Goal: Use online tool/utility: Utilize a website feature to perform a specific function

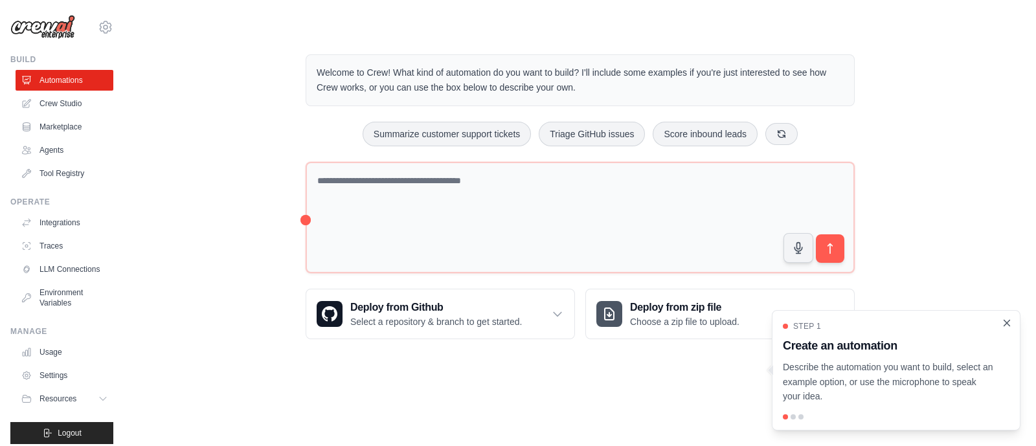
click at [1007, 326] on icon "Close walkthrough" at bounding box center [1007, 323] width 12 height 12
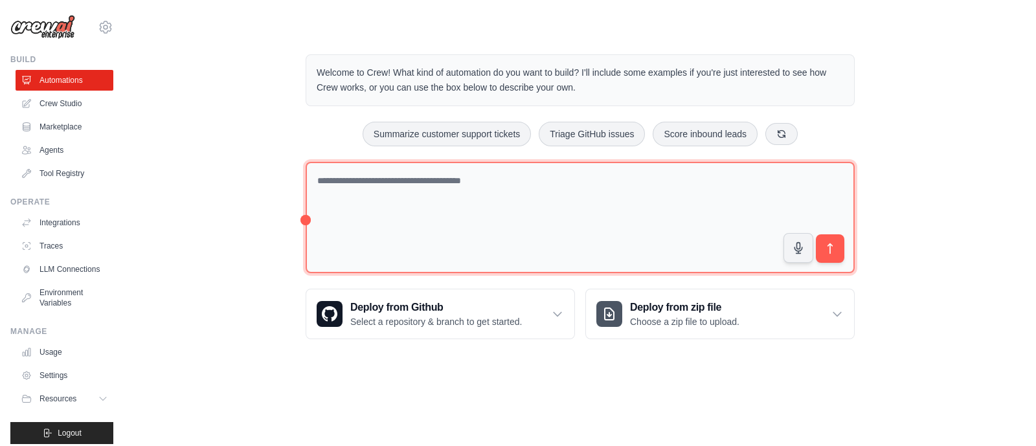
click at [359, 188] on textarea at bounding box center [580, 218] width 549 height 112
click at [334, 179] on textarea at bounding box center [580, 217] width 549 height 111
click at [407, 177] on textarea at bounding box center [580, 217] width 549 height 111
click at [469, 180] on textarea at bounding box center [580, 217] width 549 height 111
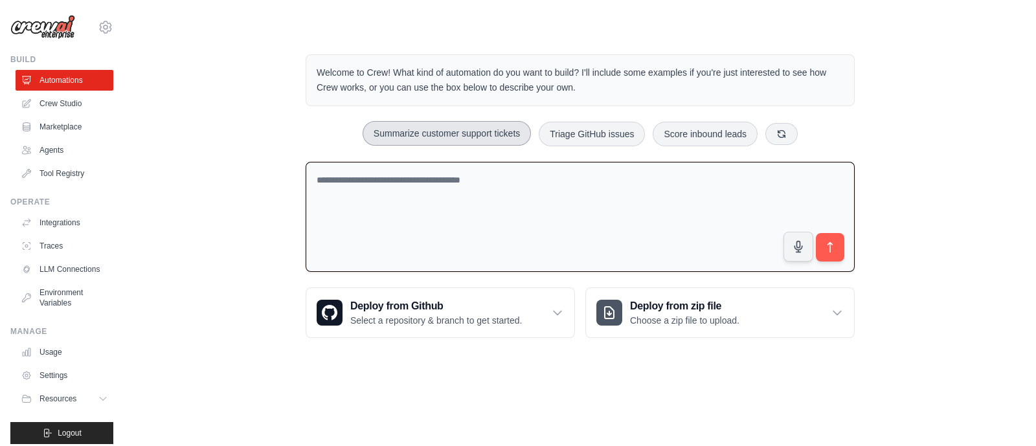
click at [407, 134] on button "Summarize customer support tickets" at bounding box center [447, 133] width 168 height 25
type textarea "**********"
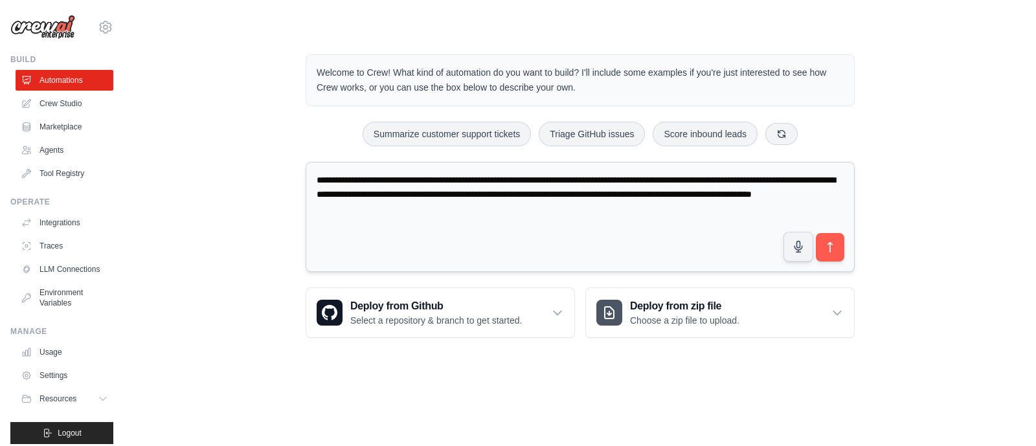
drag, startPoint x: 505, startPoint y: 210, endPoint x: 315, endPoint y: 176, distance: 193.0
click at [315, 176] on textarea "**********" at bounding box center [580, 217] width 549 height 111
click at [502, 210] on textarea "**********" at bounding box center [580, 217] width 549 height 111
drag, startPoint x: 498, startPoint y: 209, endPoint x: 367, endPoint y: 209, distance: 130.8
click at [308, 179] on textarea "**********" at bounding box center [580, 217] width 549 height 111
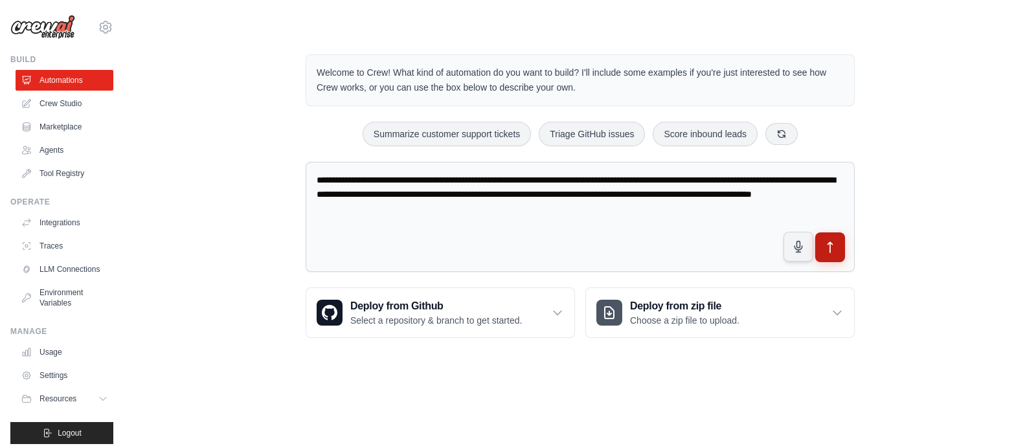
click at [831, 253] on icon "submit" at bounding box center [831, 248] width 14 height 14
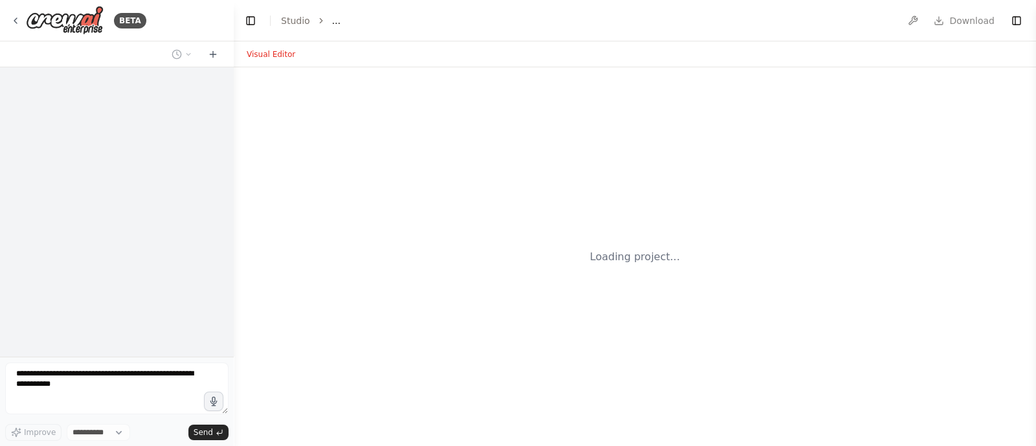
select select "****"
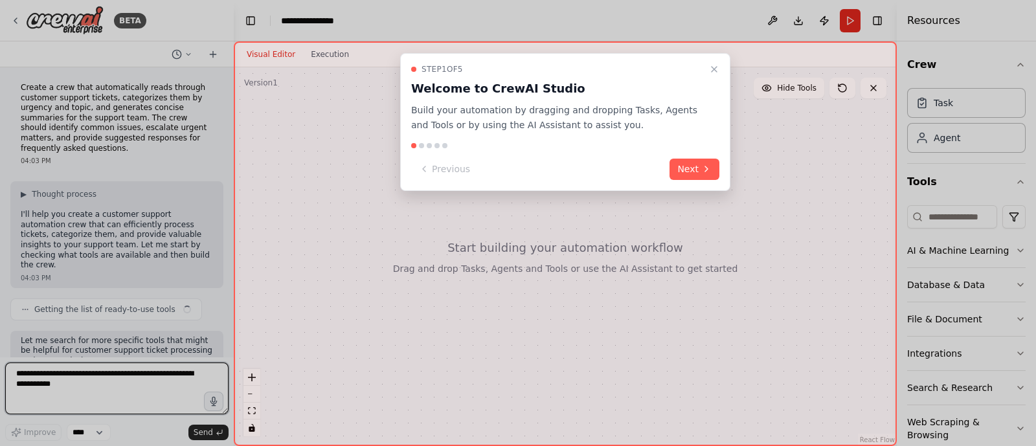
scroll to position [67, 0]
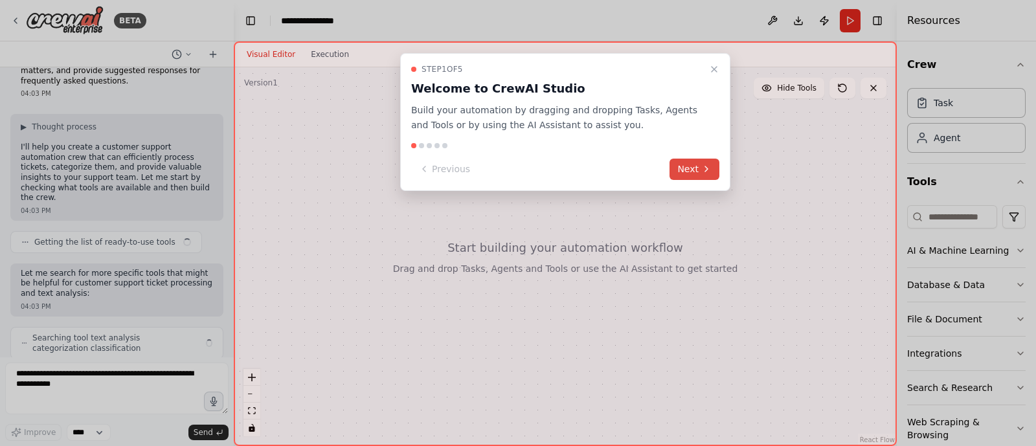
click at [692, 163] on button "Next" at bounding box center [695, 169] width 50 height 21
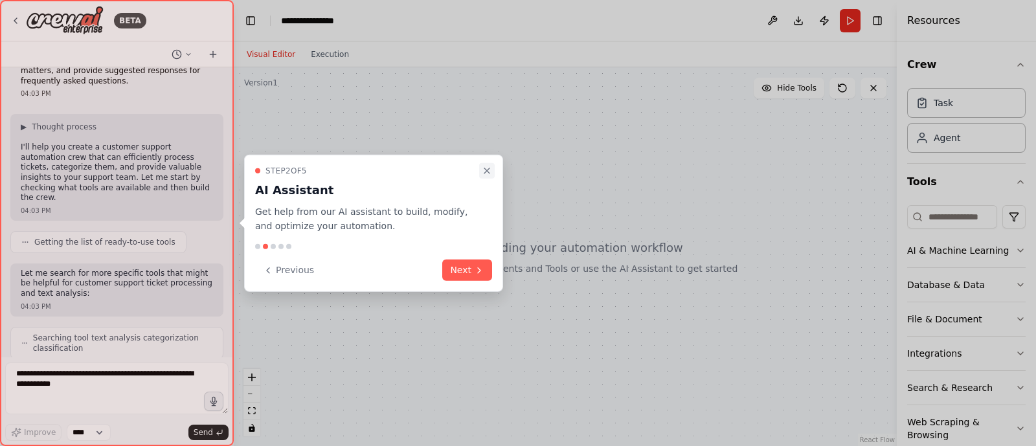
click at [486, 172] on icon "Close walkthrough" at bounding box center [487, 170] width 10 height 10
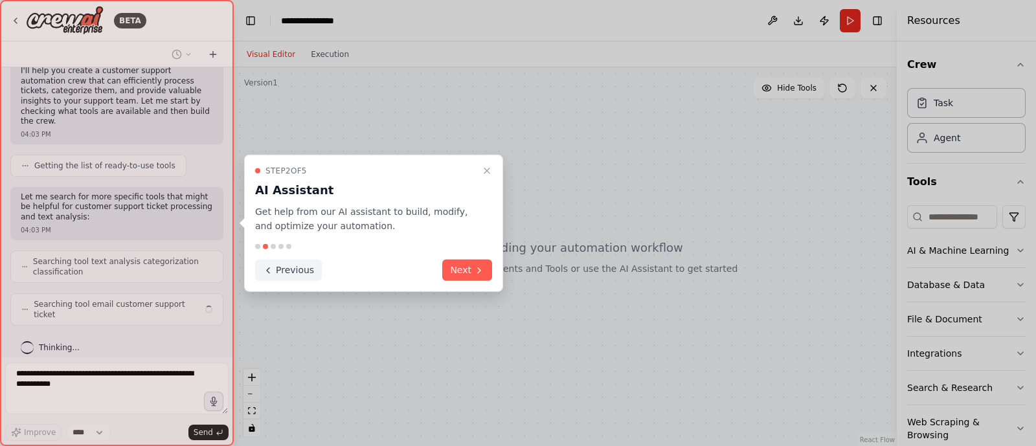
scroll to position [133, 0]
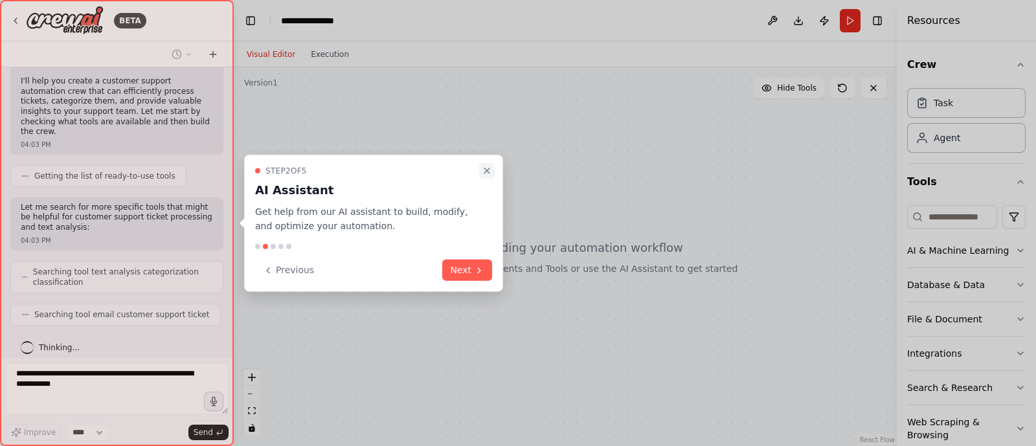
click at [486, 168] on icon "Close walkthrough" at bounding box center [487, 170] width 10 height 10
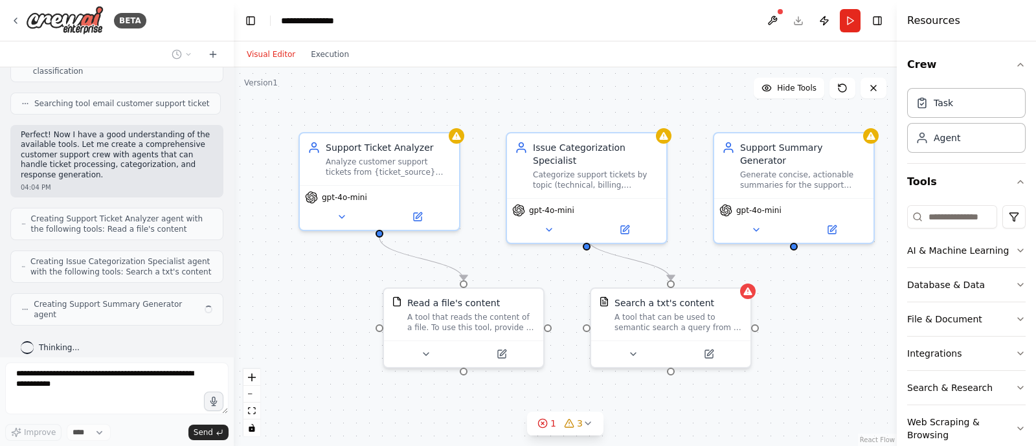
scroll to position [334, 0]
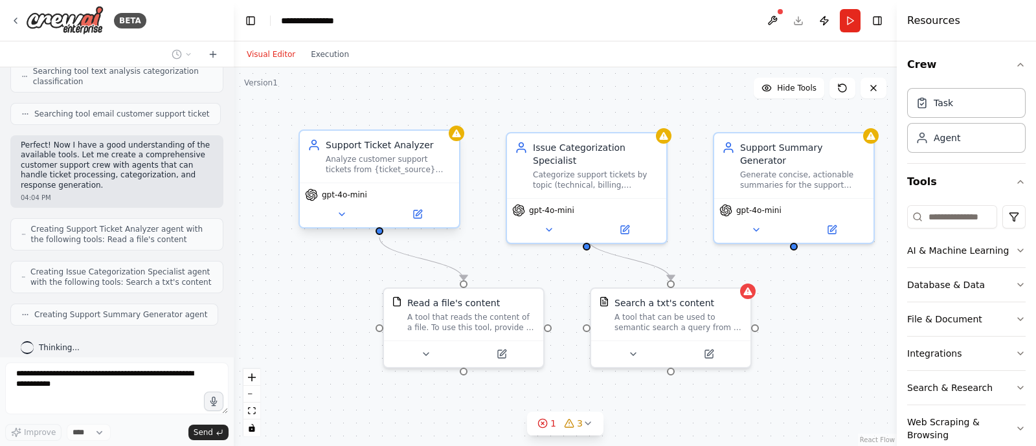
click at [371, 161] on div "Analyze customer support tickets from {ticket_source} and extract key informati…" at bounding box center [389, 164] width 126 height 21
click at [570, 167] on div "Categorize support tickets by topic (technical, billing, account, product, etc.…" at bounding box center [596, 177] width 126 height 21
click at [787, 167] on div "Generate concise, actionable summaries for the support team including ticket pr…" at bounding box center [803, 177] width 126 height 21
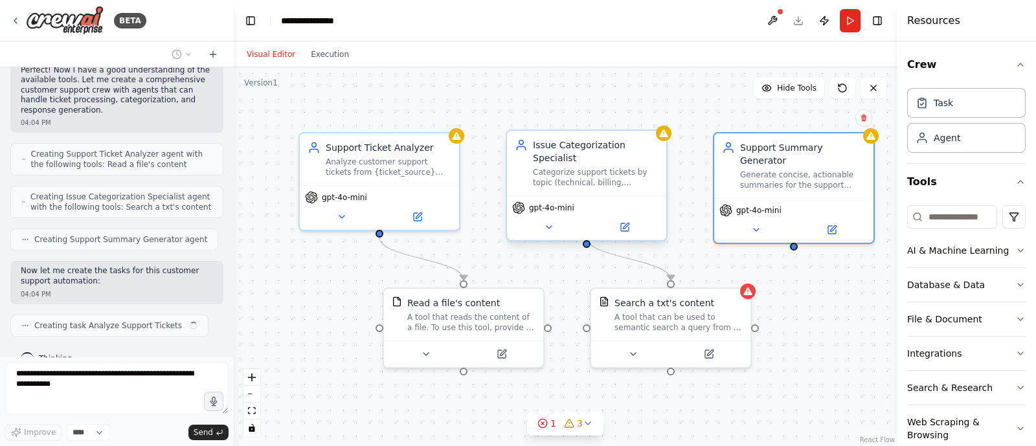
scroll to position [420, 0]
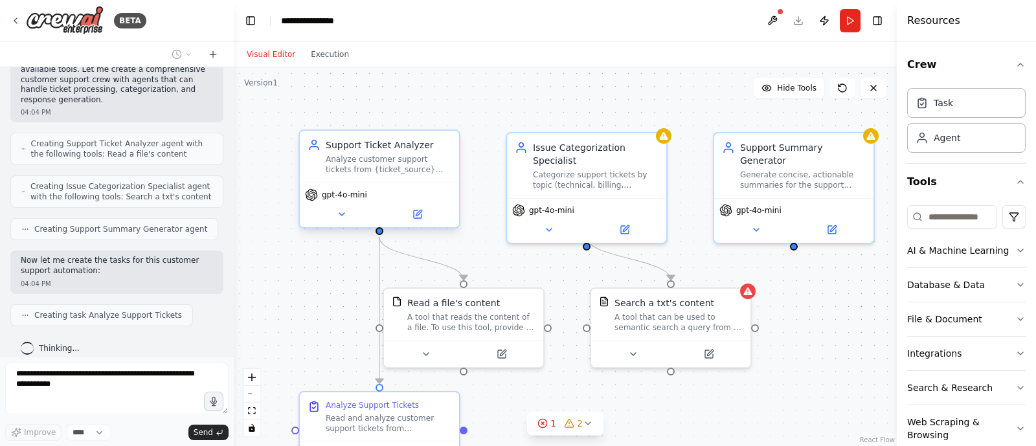
click at [345, 222] on div "gpt-4o-mini" at bounding box center [379, 205] width 159 height 45
click at [344, 215] on icon at bounding box center [342, 214] width 10 height 10
click at [344, 214] on icon at bounding box center [342, 214] width 10 height 10
click at [421, 209] on icon at bounding box center [418, 214] width 10 height 10
click at [419, 210] on icon at bounding box center [418, 214] width 10 height 10
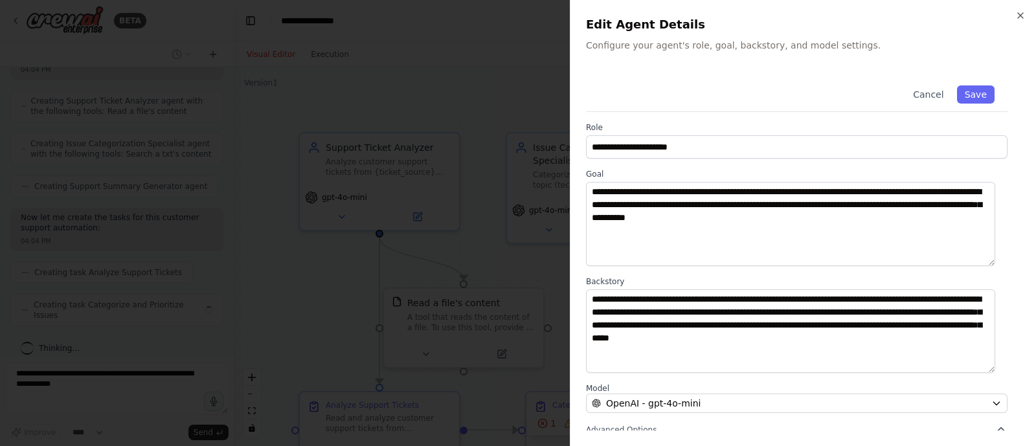
scroll to position [452, 0]
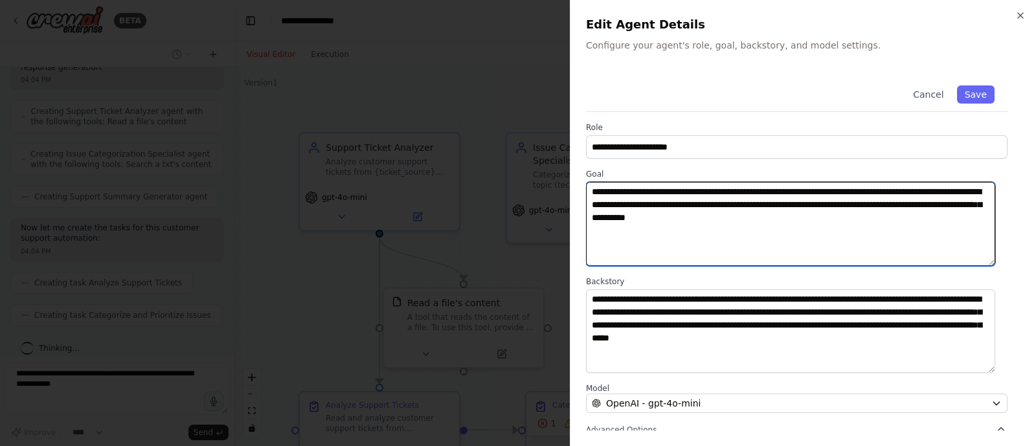
drag, startPoint x: 594, startPoint y: 194, endPoint x: 775, endPoint y: 223, distance: 183.7
click at [776, 223] on textarea "**********" at bounding box center [790, 224] width 409 height 84
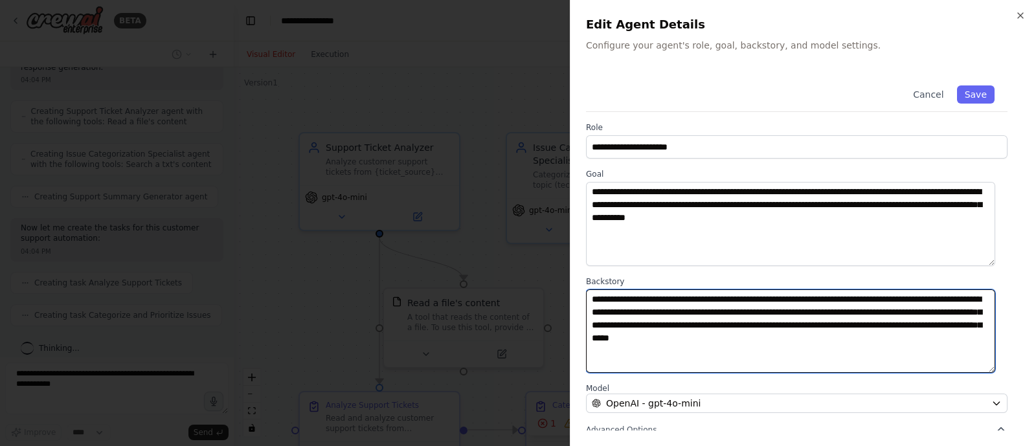
drag, startPoint x: 621, startPoint y: 305, endPoint x: 1036, endPoint y: 241, distance: 419.4
click at [762, 337] on textarea "**********" at bounding box center [790, 331] width 409 height 84
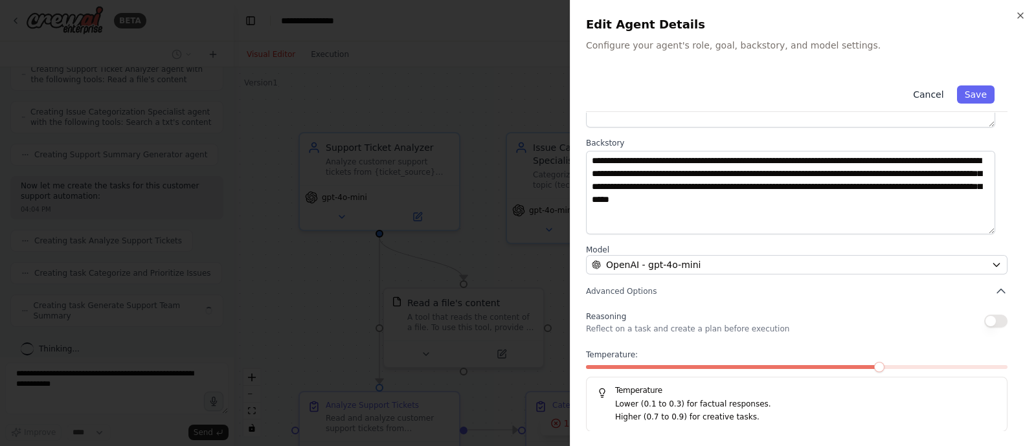
scroll to position [484, 0]
click at [915, 92] on button "Cancel" at bounding box center [928, 94] width 46 height 18
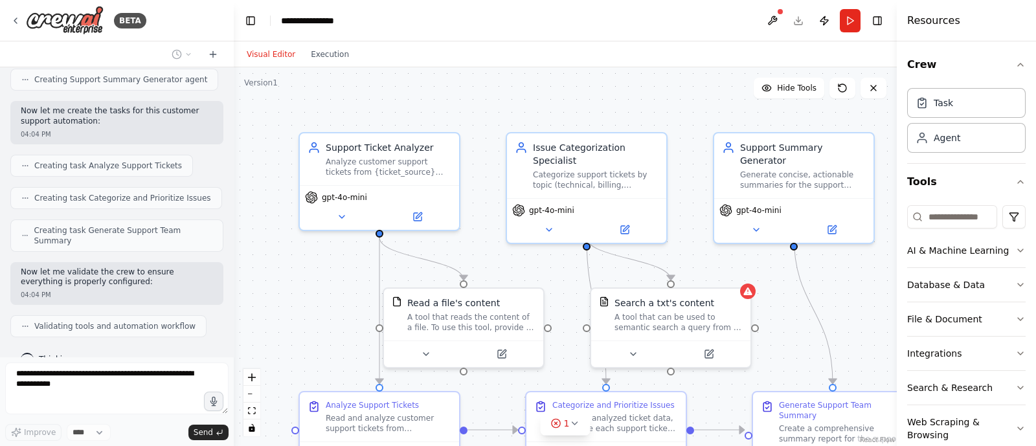
scroll to position [26, 0]
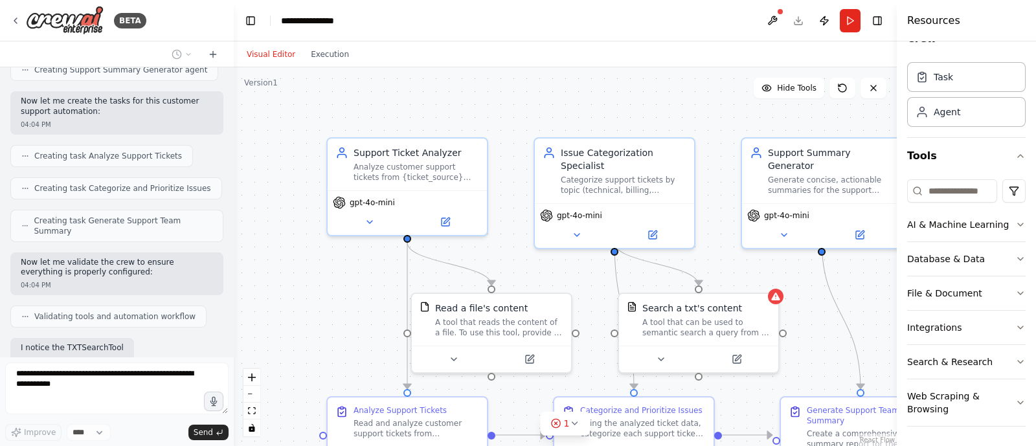
drag, startPoint x: 314, startPoint y: 335, endPoint x: 349, endPoint y: 346, distance: 36.7
click at [349, 346] on div ".deletable-edge-delete-btn { width: 20px; height: 20px; border: 0px solid #ffff…" at bounding box center [565, 256] width 663 height 379
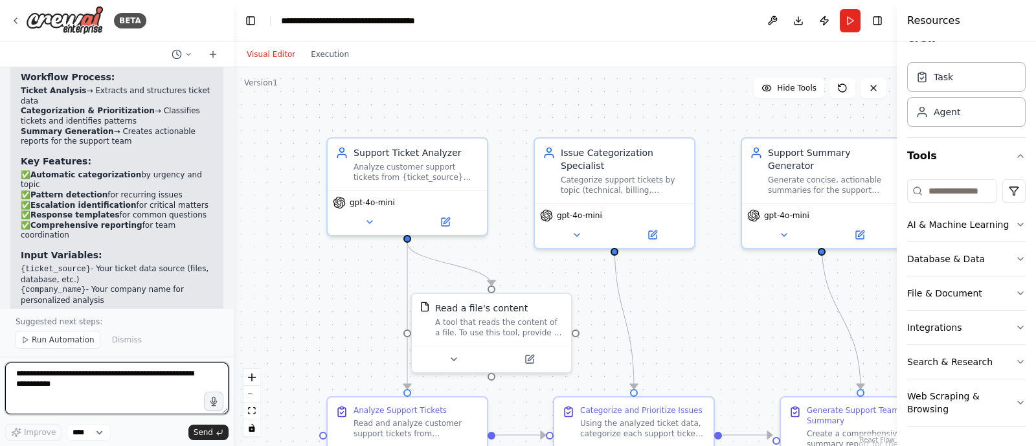
scroll to position [1564, 0]
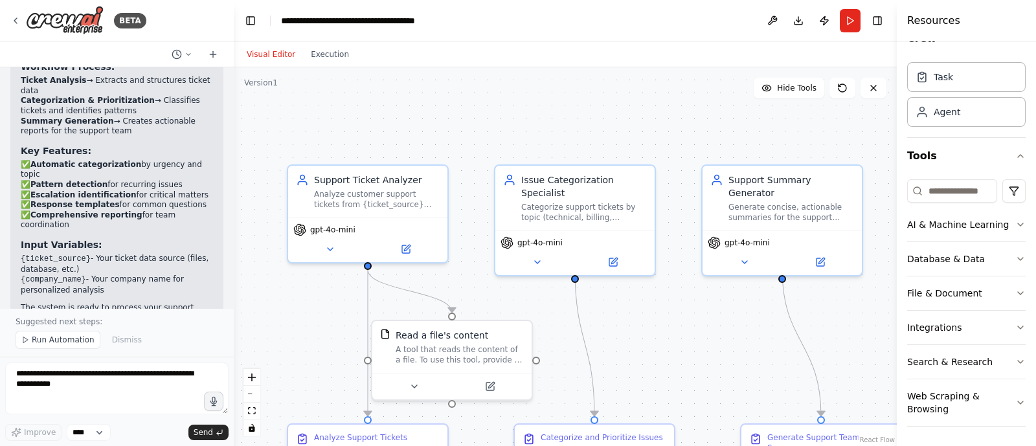
drag, startPoint x: 743, startPoint y: 319, endPoint x: 703, endPoint y: 346, distance: 48.0
click at [703, 346] on div ".deletable-edge-delete-btn { width: 20px; height: 20px; border: 0px solid #ffff…" at bounding box center [565, 256] width 663 height 379
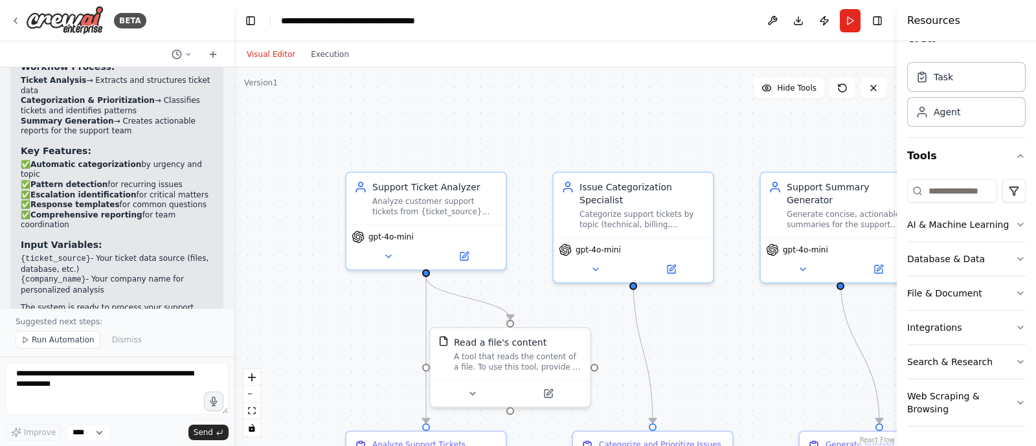
drag, startPoint x: 664, startPoint y: 322, endPoint x: 722, endPoint y: 329, distance: 58.7
click at [722, 329] on div ".deletable-edge-delete-btn { width: 20px; height: 20px; border: 0px solid #ffff…" at bounding box center [565, 256] width 663 height 379
click at [466, 260] on button at bounding box center [463, 254] width 73 height 16
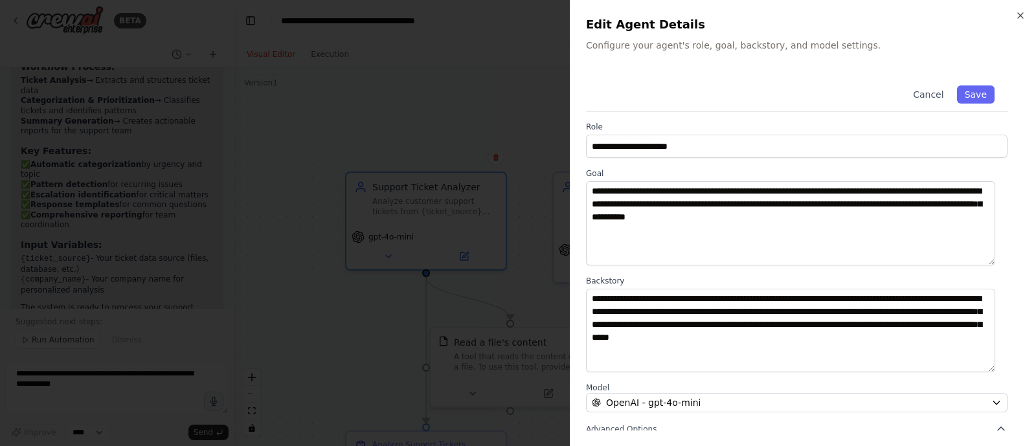
scroll to position [0, 0]
click at [1020, 17] on icon "button" at bounding box center [1021, 15] width 10 height 10
